Goal: Information Seeking & Learning: Learn about a topic

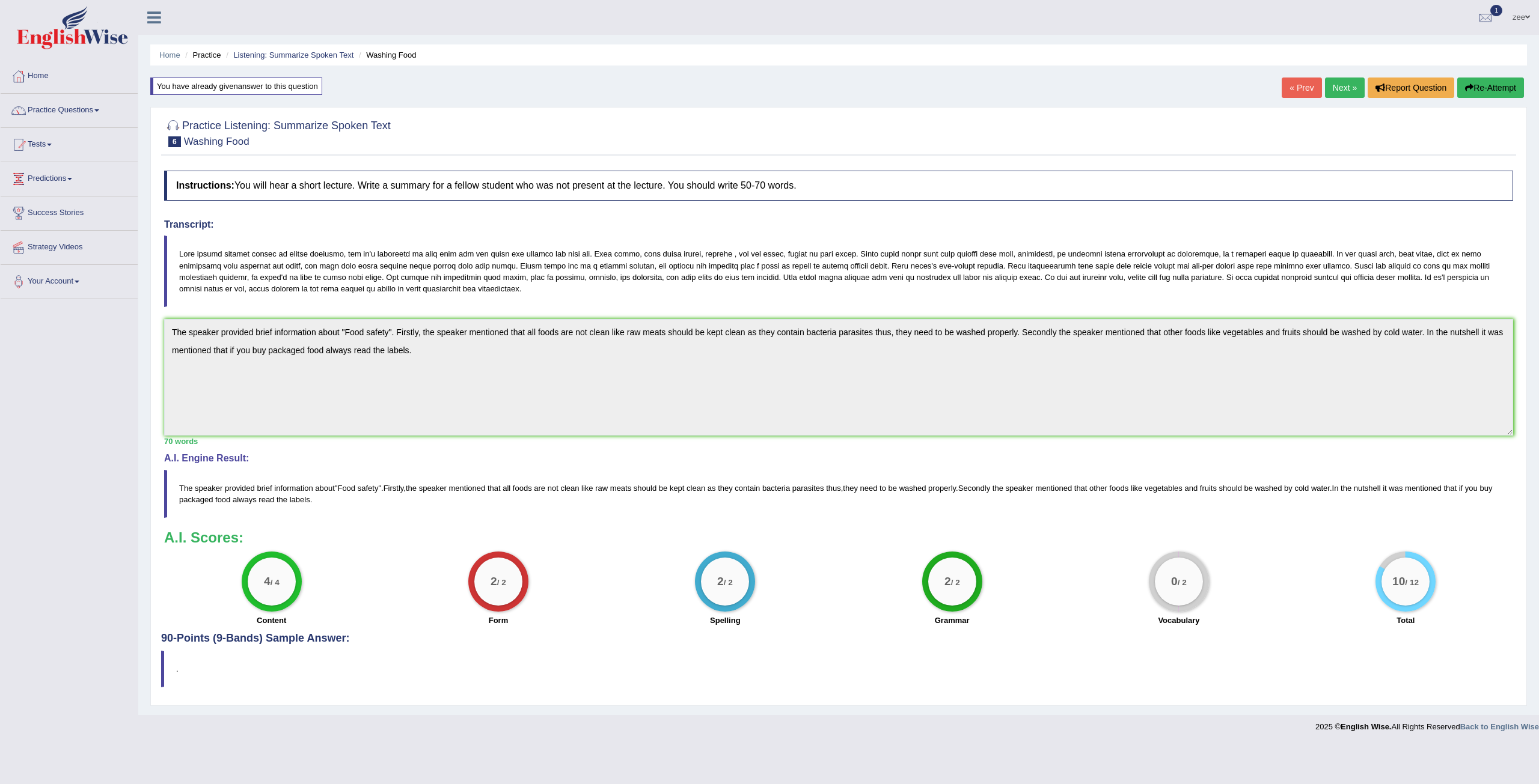
drag, startPoint x: 1345, startPoint y: 86, endPoint x: 1334, endPoint y: 92, distance: 12.5
click at [1345, 86] on link "Next »" at bounding box center [1345, 87] width 40 height 21
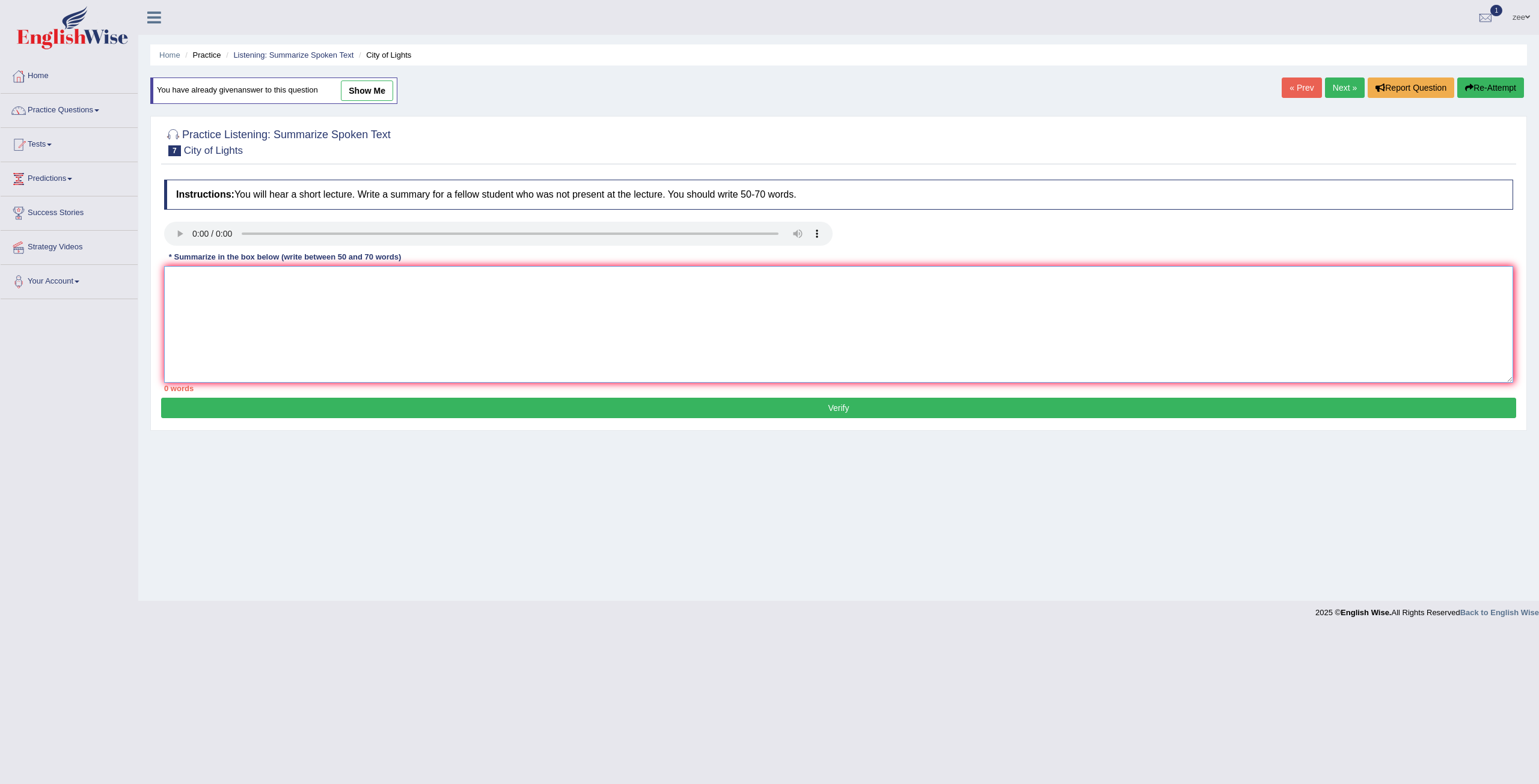
click at [259, 341] on textarea at bounding box center [838, 324] width 1349 height 116
click at [710, 298] on textarea "artist created lights festival city of lights it has now become eanual event th…" at bounding box center [838, 324] width 1349 height 116
click at [764, 292] on textarea "artist created lights festival city of lights it has now become eanual event th…" at bounding box center [838, 324] width 1349 height 116
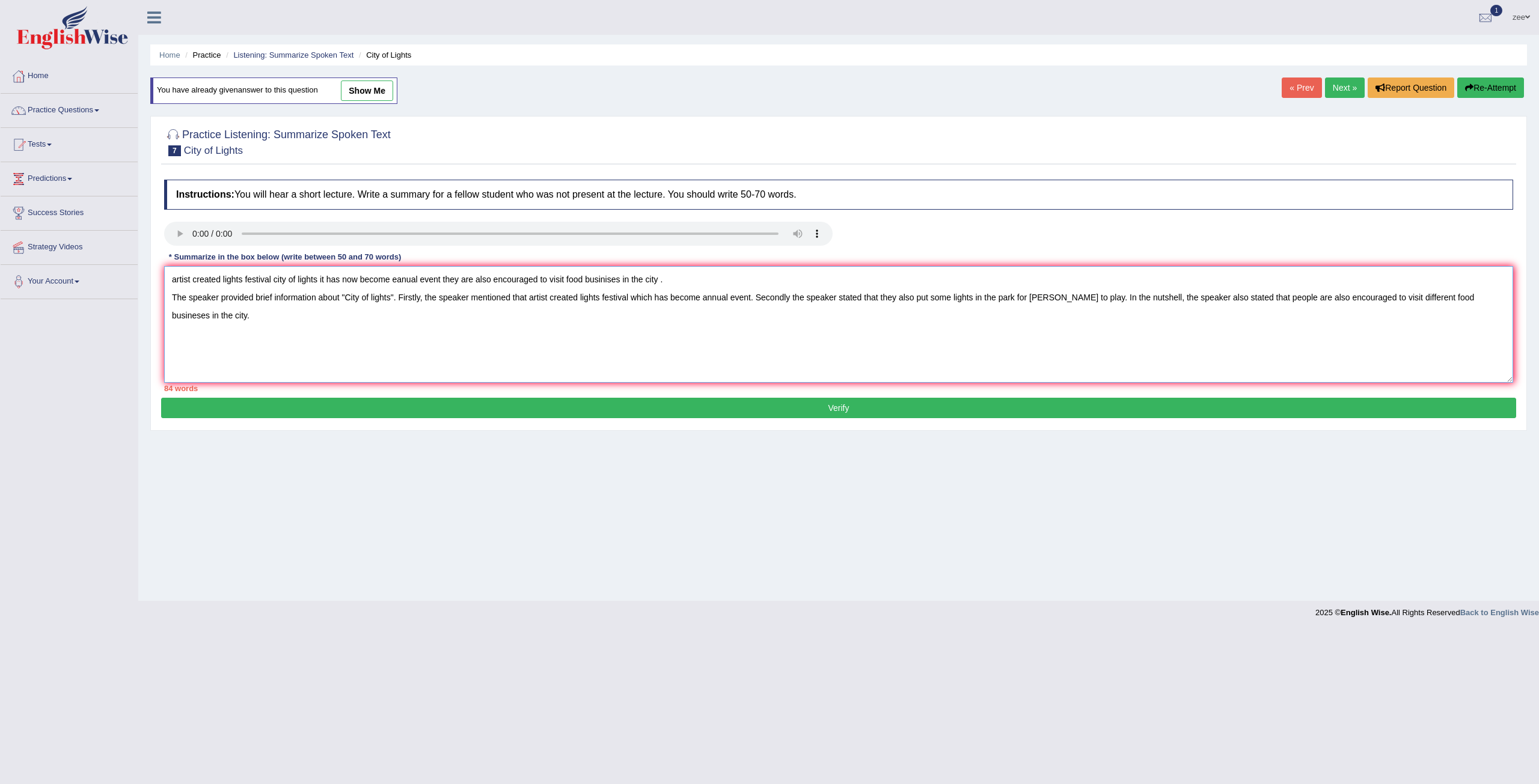
drag, startPoint x: 680, startPoint y: 273, endPoint x: 133, endPoint y: 268, distance: 547.0
click at [135, 268] on div "Toggle navigation Home Practice Questions Speaking Practice Read Aloud Repeat S…" at bounding box center [770, 312] width 1539 height 625
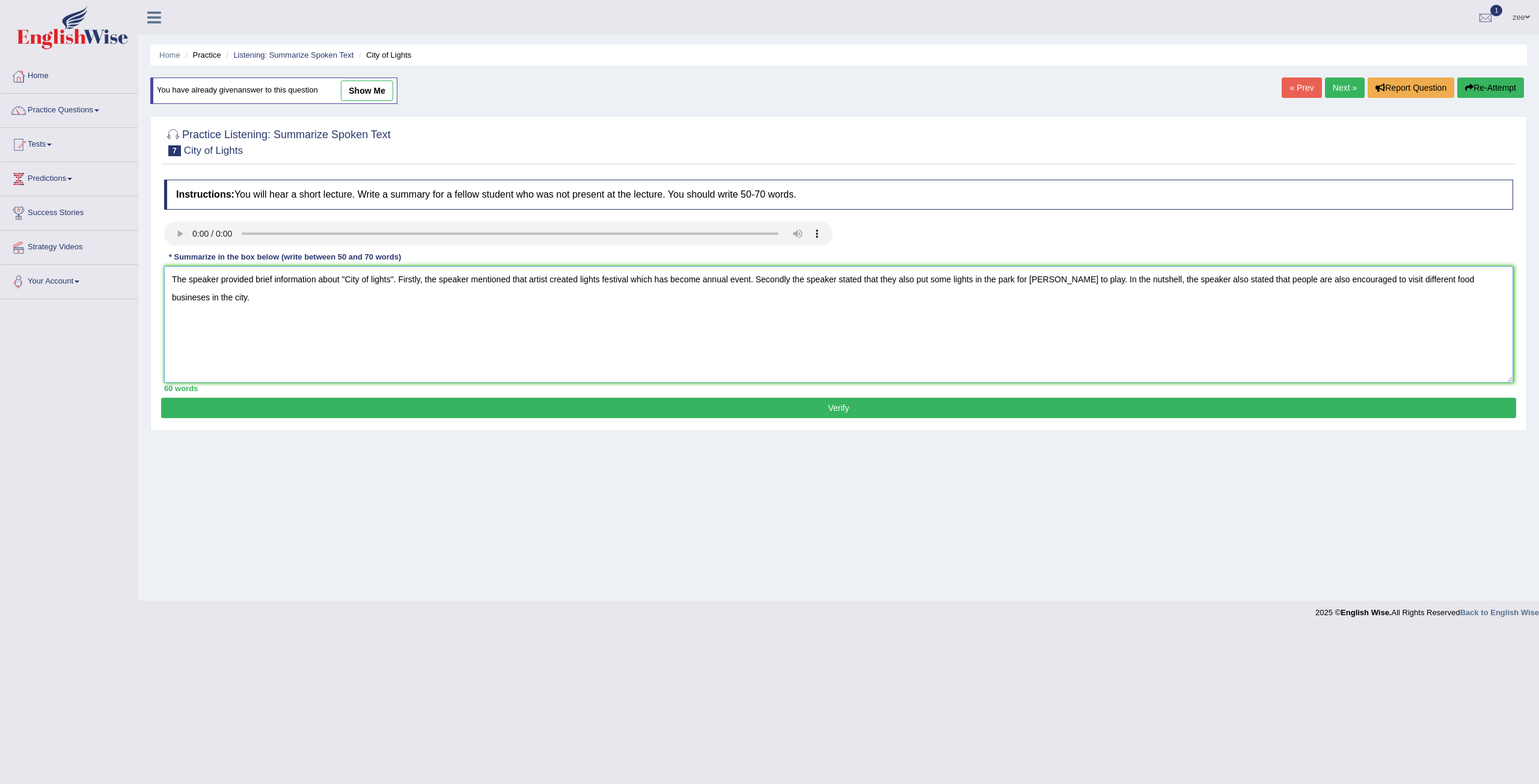
click at [171, 295] on textarea "The speaker provided brief information about "City of lights". Firstly, the spe…" at bounding box center [838, 324] width 1349 height 116
type textarea "The speaker provided brief information about "City of lights". Firstly, the spe…"
click at [443, 415] on button "Verify" at bounding box center [838, 407] width 1354 height 21
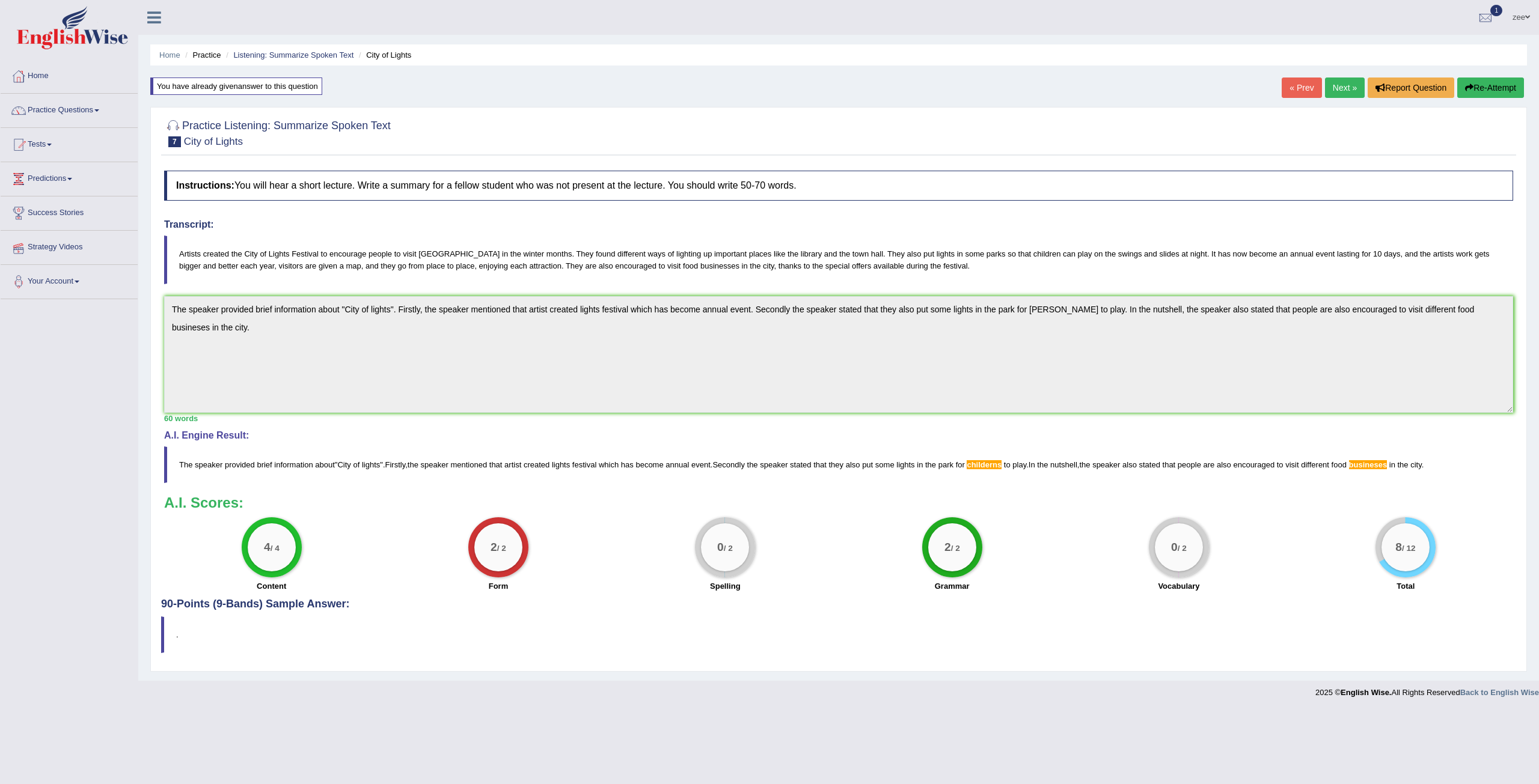
click at [0, 200] on div "Toggle navigation Home Practice Questions Speaking Practice Read Aloud Repeat S…" at bounding box center [770, 352] width 1539 height 705
click at [1511, 87] on button "Re-Attempt" at bounding box center [1490, 87] width 66 height 21
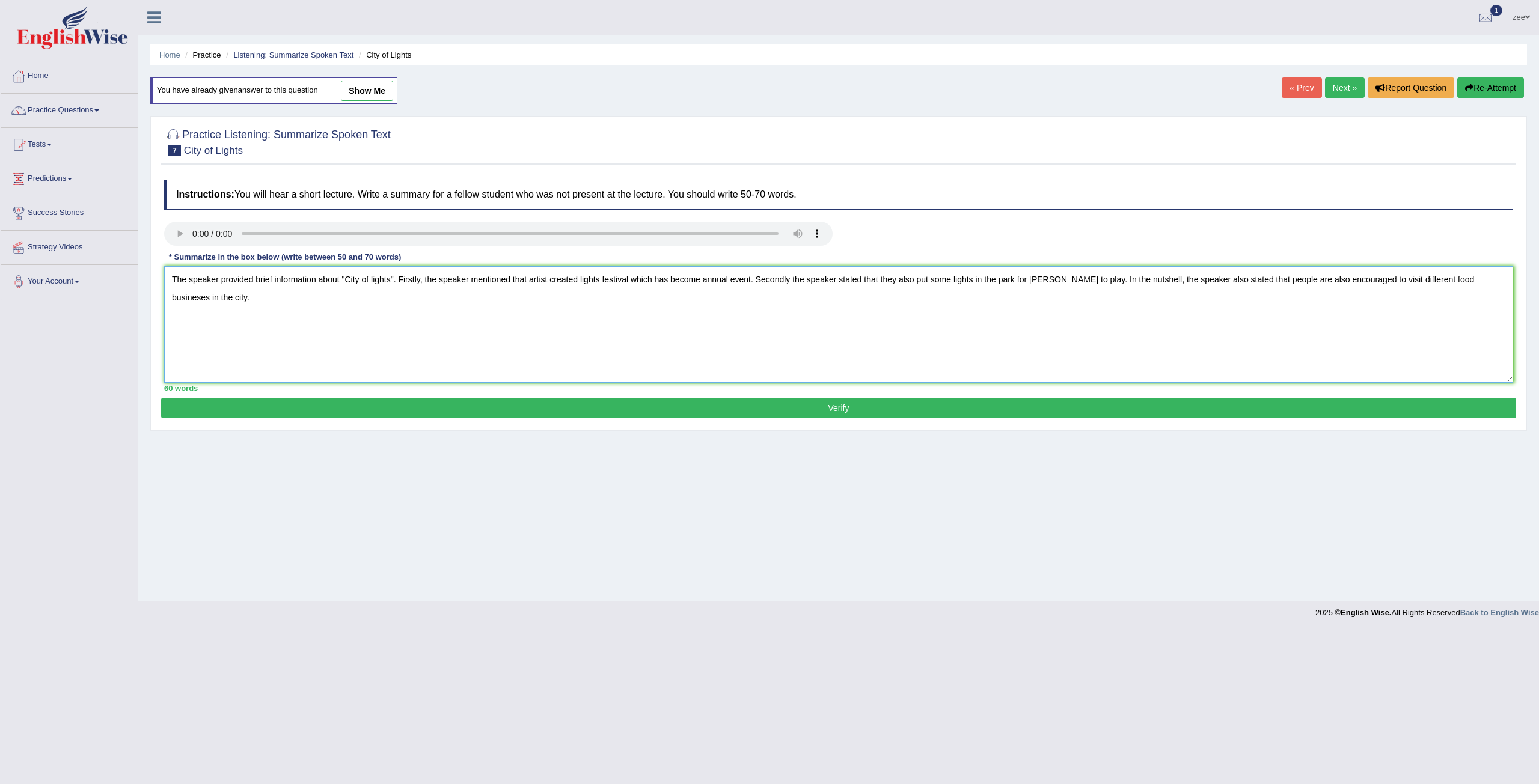
click at [1477, 279] on textarea "The speaker provided brief information about "City of lights". Firstly, the spe…" at bounding box center [838, 324] width 1349 height 116
click at [1089, 285] on textarea "The speaker provided brief information about "City of lights". Firstly, the spe…" at bounding box center [838, 324] width 1349 height 116
drag, startPoint x: 1005, startPoint y: 262, endPoint x: 344, endPoint y: 320, distance: 663.5
click at [344, 320] on textarea "The speaker provided brief information about "City of lights". Firstly, the spe…" at bounding box center [838, 324] width 1349 height 116
type textarea "The speaker provided brief information about "City of lights". Firstly, the spe…"
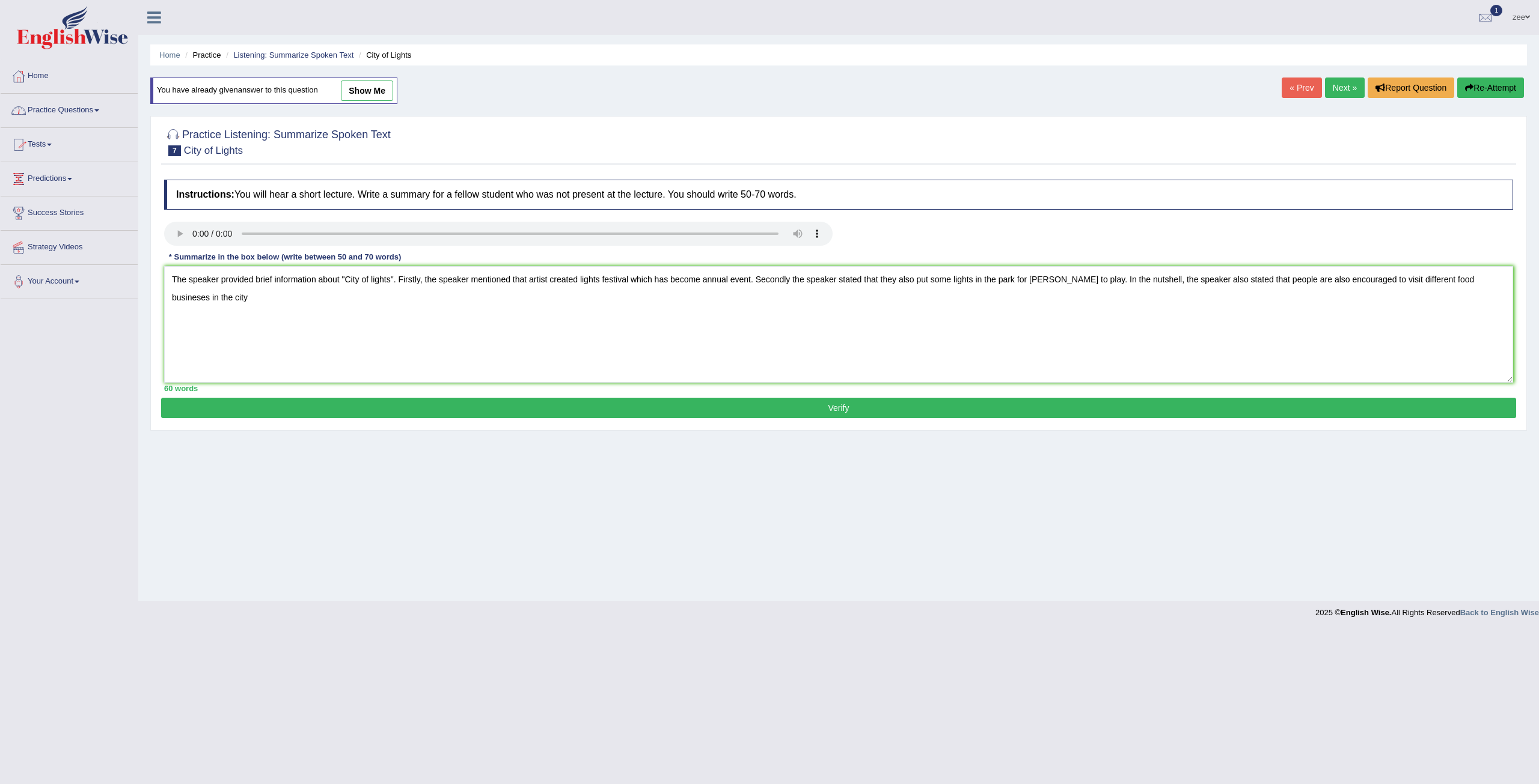
click at [44, 146] on link "Tests" at bounding box center [69, 143] width 137 height 30
click at [41, 144] on link "Tests" at bounding box center [67, 143] width 134 height 30
click at [57, 183] on link "Predictions" at bounding box center [69, 177] width 137 height 30
click at [58, 111] on link "Practice Questions" at bounding box center [69, 108] width 137 height 30
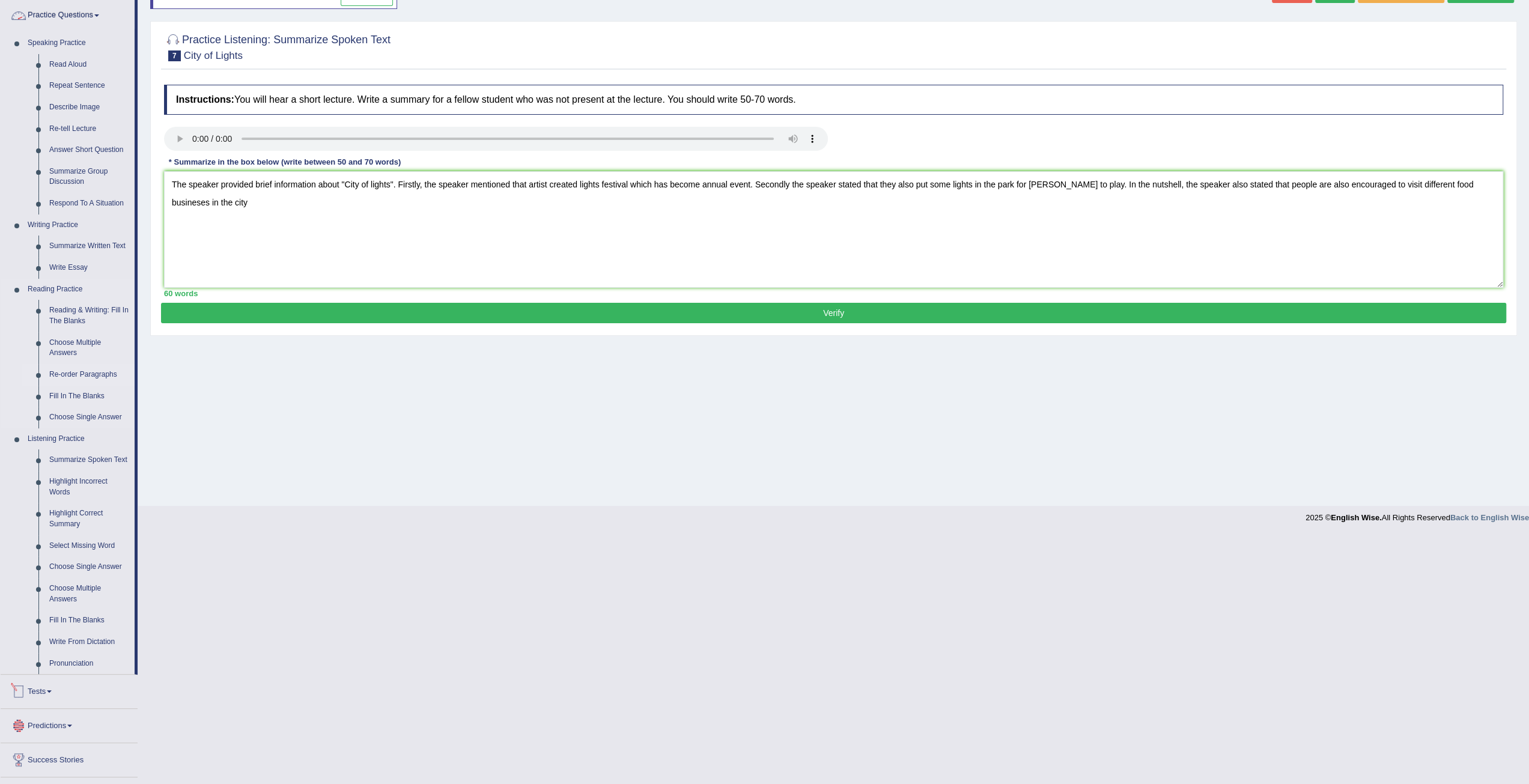
scroll to position [155, 0]
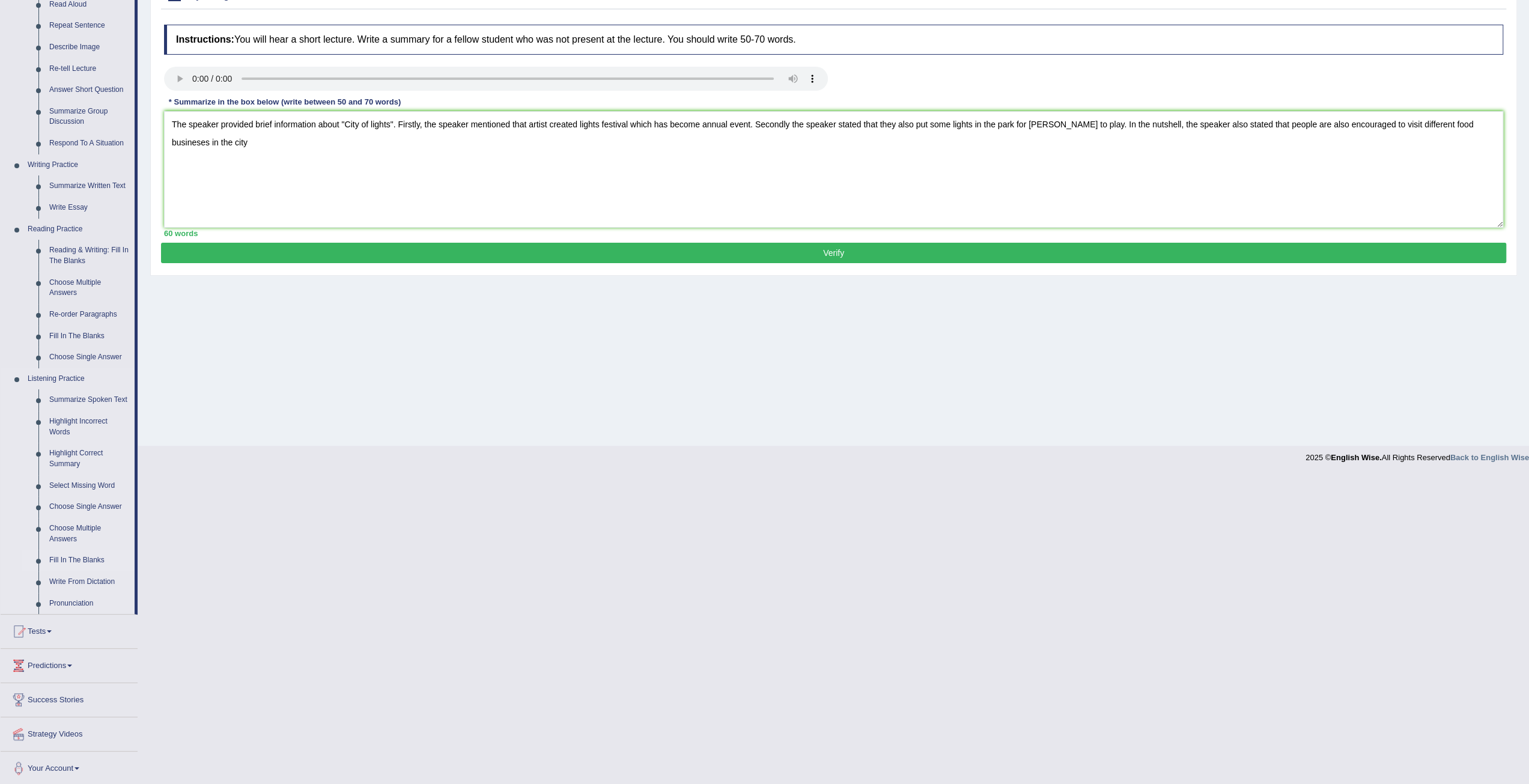
click at [80, 561] on link "Fill In The Blanks" at bounding box center [89, 560] width 91 height 21
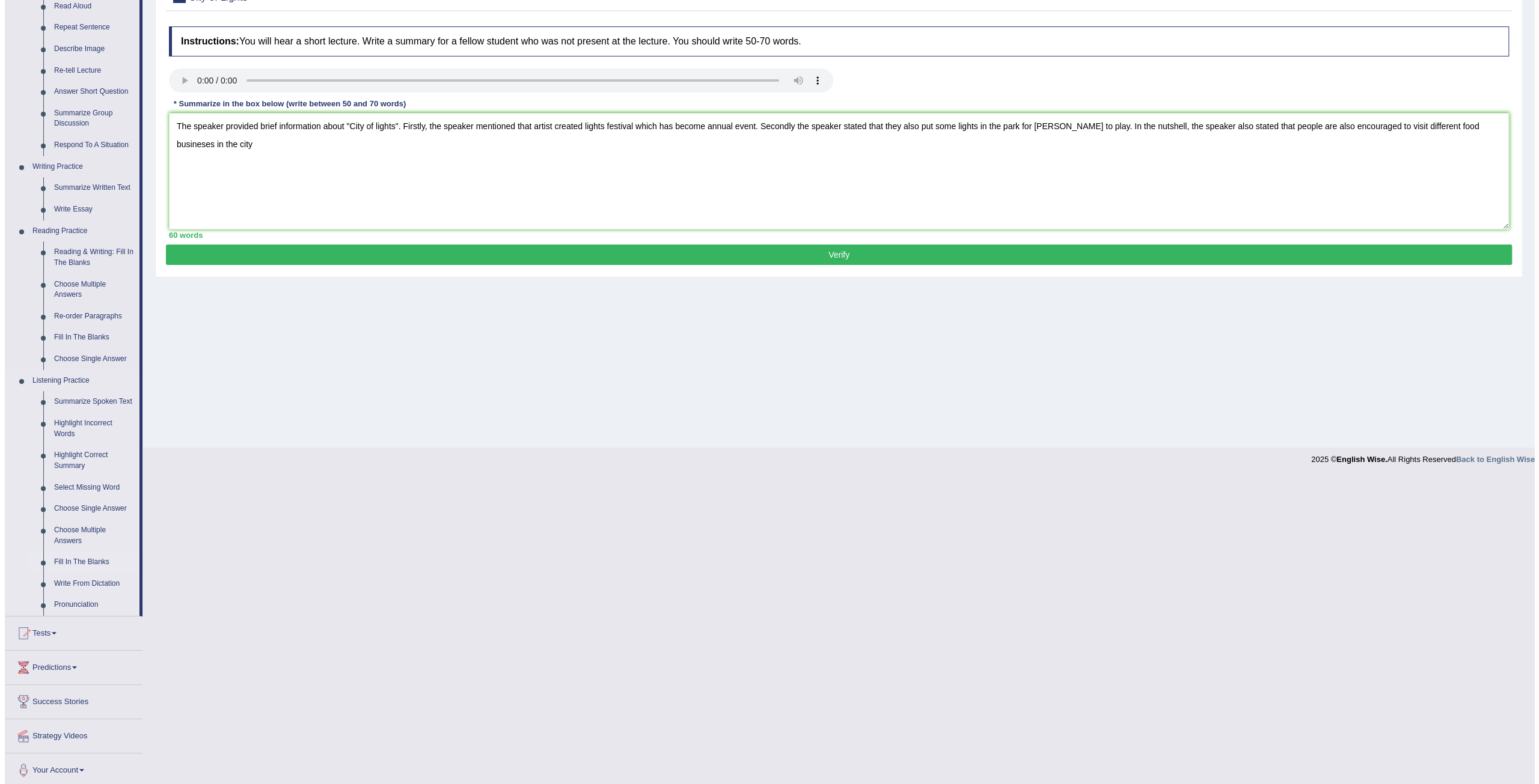
scroll to position [0, 0]
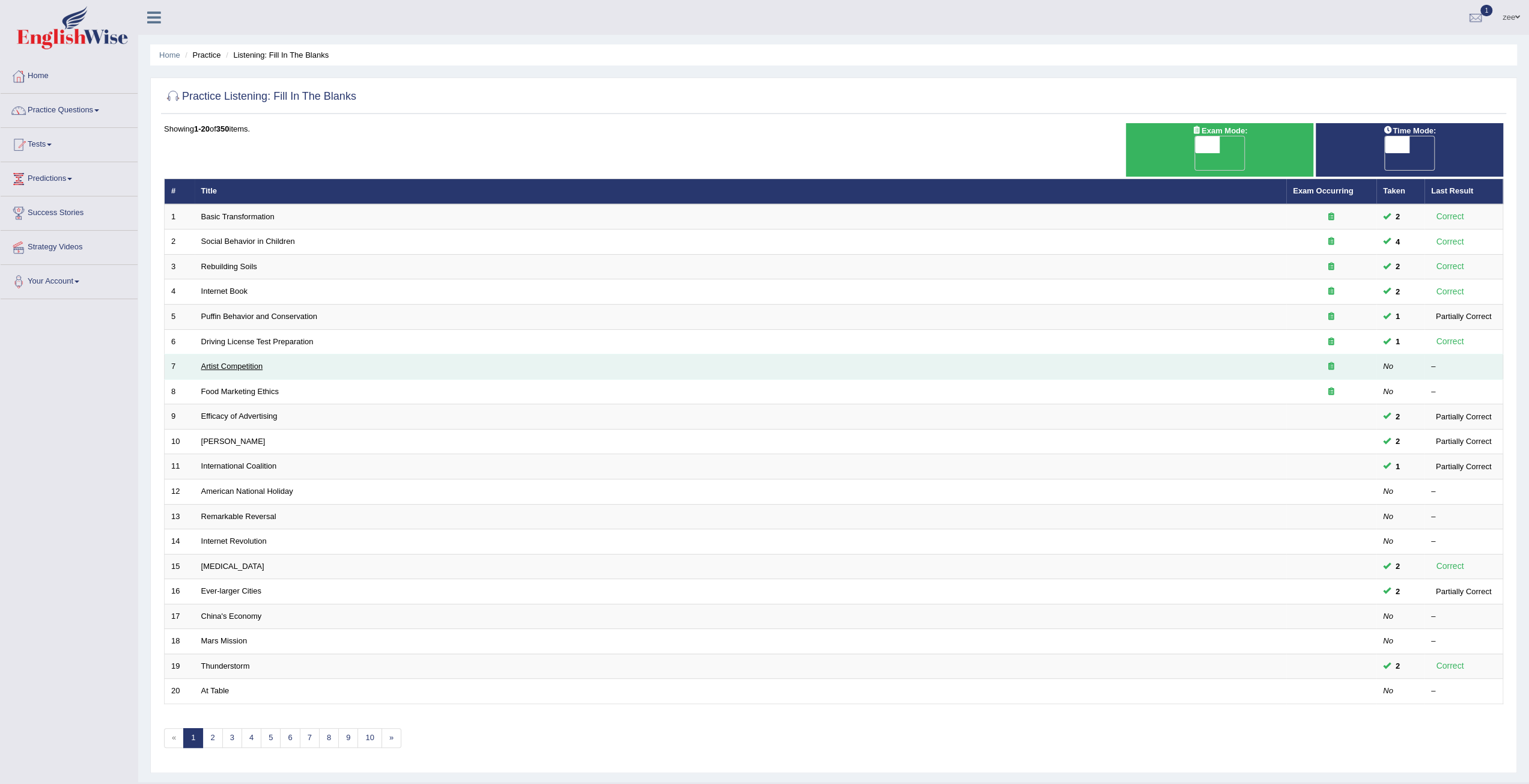
click at [221, 362] on link "Artist Competition" at bounding box center [231, 366] width 62 height 9
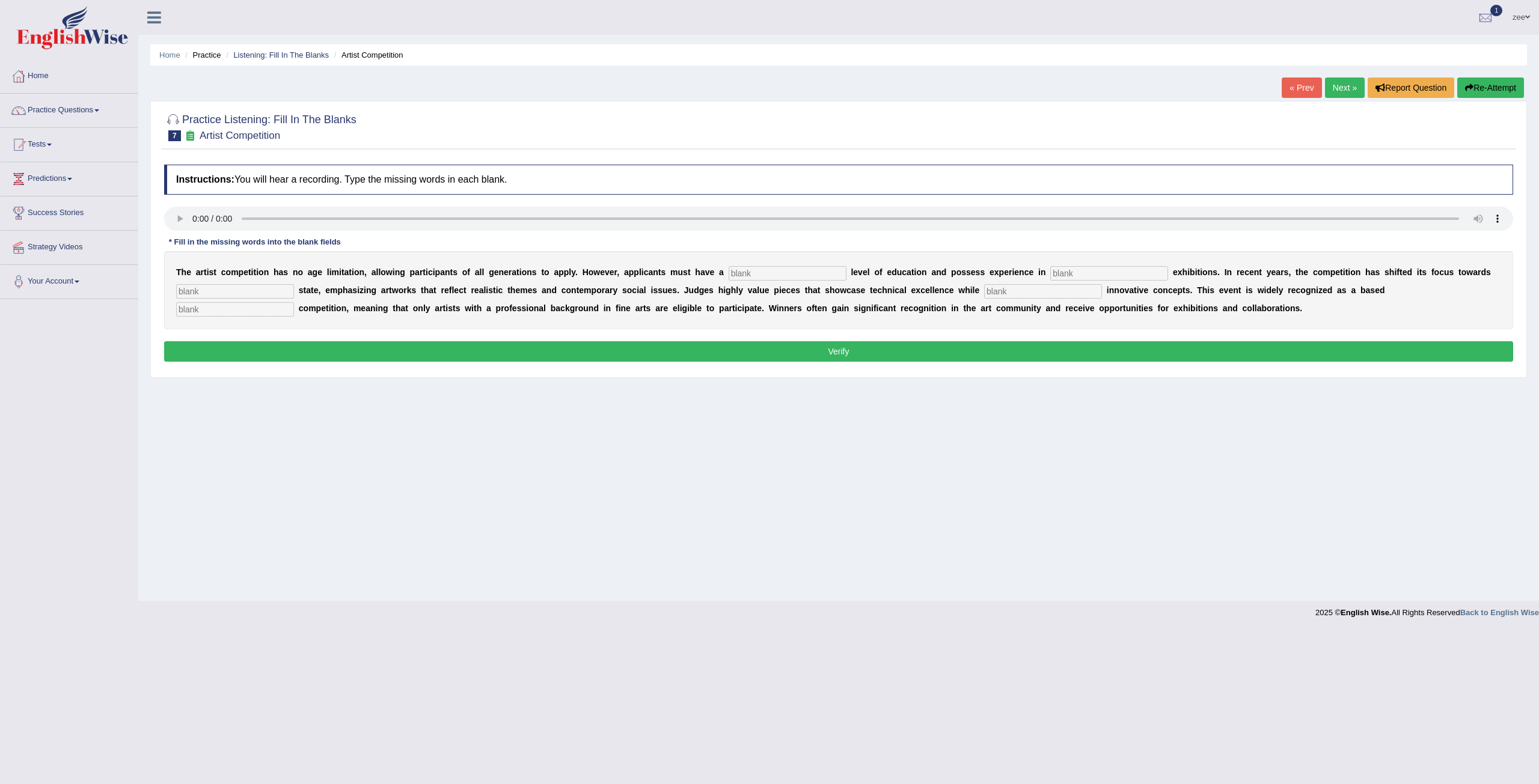
click at [728, 271] on input "text" at bounding box center [787, 273] width 118 height 15
type input "graduate"
type input "sculpture"
type input "real"
type input "incooprting"
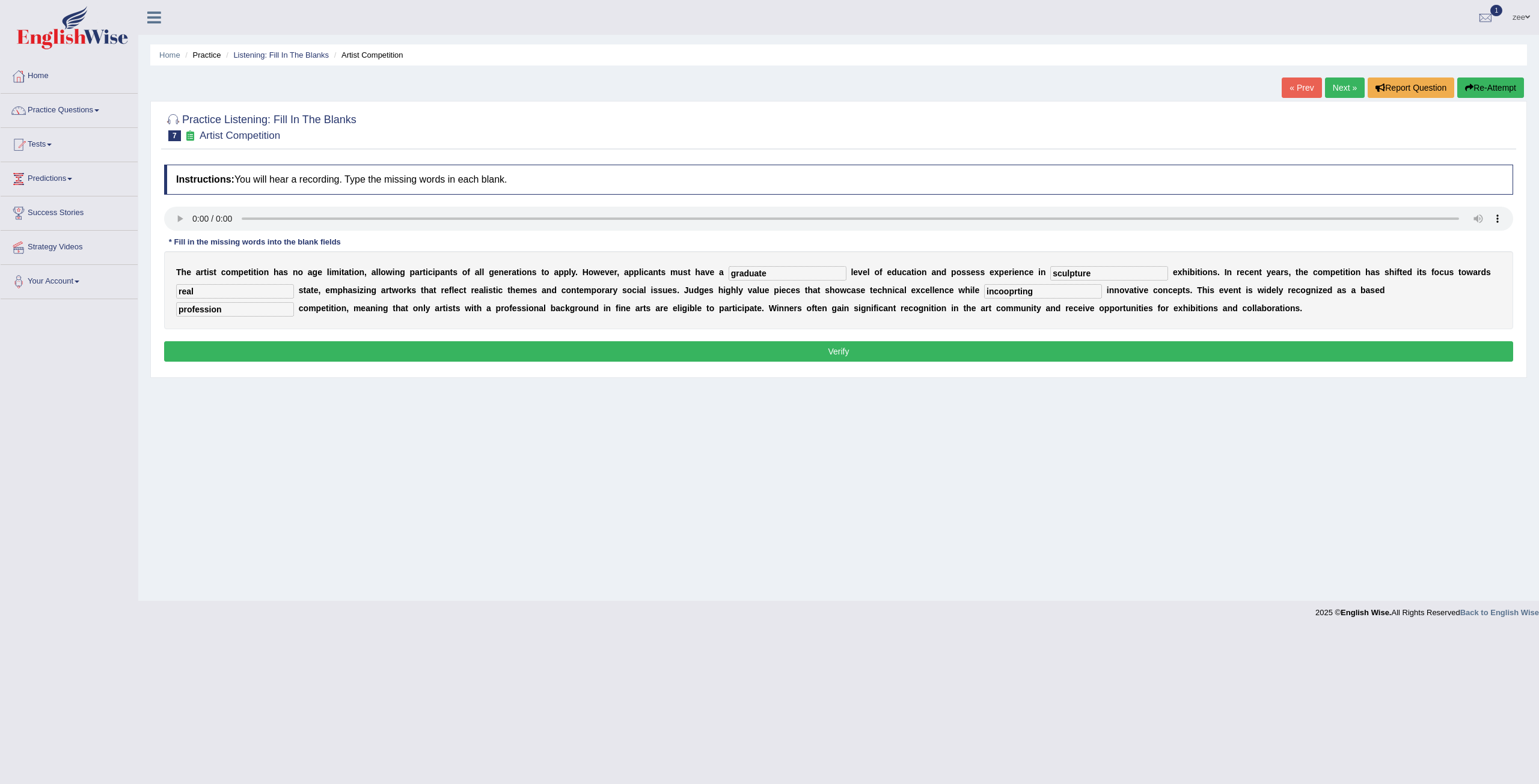
type input "profession"
drag, startPoint x: 856, startPoint y: 292, endPoint x: 851, endPoint y: 296, distance: 6.4
click at [984, 296] on input "incooprting" at bounding box center [1043, 291] width 118 height 15
click at [984, 292] on input "incooprting" at bounding box center [1043, 291] width 118 height 15
click at [984, 294] on input "incooprting" at bounding box center [1043, 291] width 118 height 15
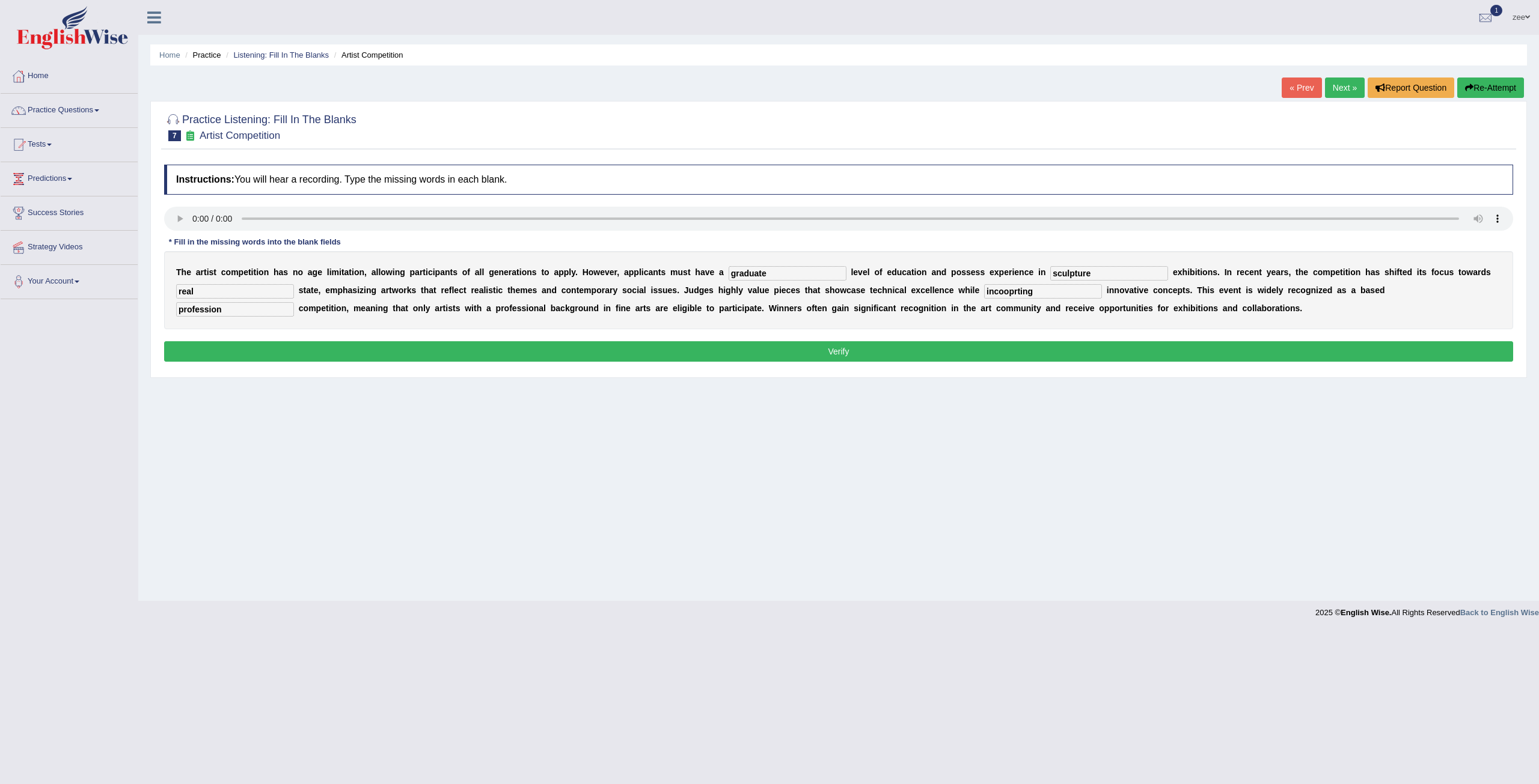
drag, startPoint x: 853, startPoint y: 289, endPoint x: 704, endPoint y: 279, distance: 149.3
click at [720, 287] on div "T h e a r t i s t c o m p e t i t i o n h a s n o a g e l i m i t a t i o n , a…" at bounding box center [838, 290] width 1349 height 78
click at [984, 289] on input "incoporating" at bounding box center [1043, 291] width 118 height 15
type input "incorporating"
click at [854, 346] on button "Verify" at bounding box center [838, 351] width 1349 height 21
